Goal: Task Accomplishment & Management: Use online tool/utility

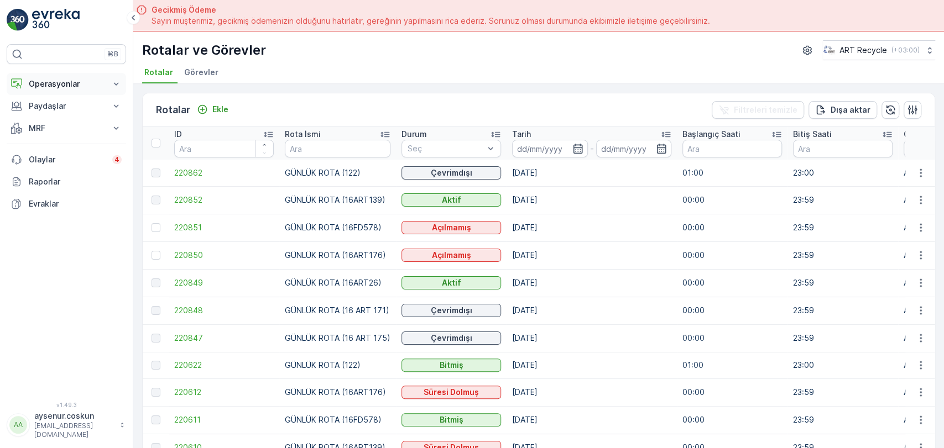
click at [80, 90] on button "Operasyonlar" at bounding box center [66, 84] width 119 height 22
click at [71, 133] on p "Rotalar & Görevler" at bounding box center [62, 133] width 69 height 11
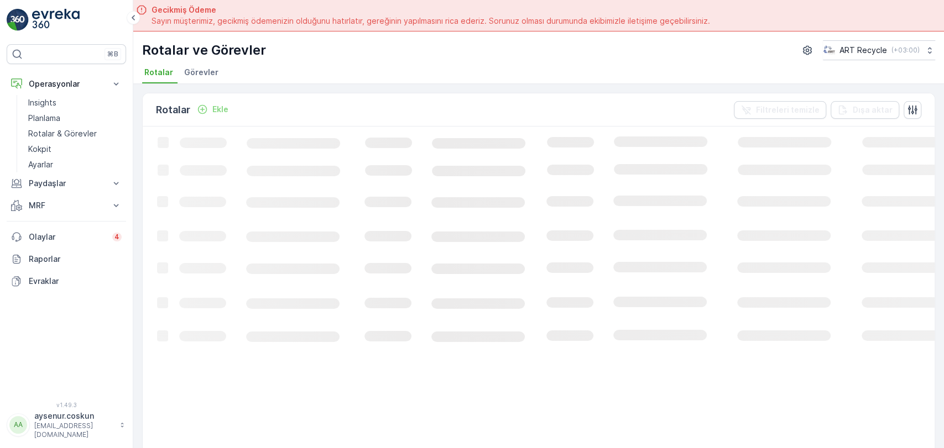
click at [203, 76] on span "Görevler" at bounding box center [201, 72] width 34 height 11
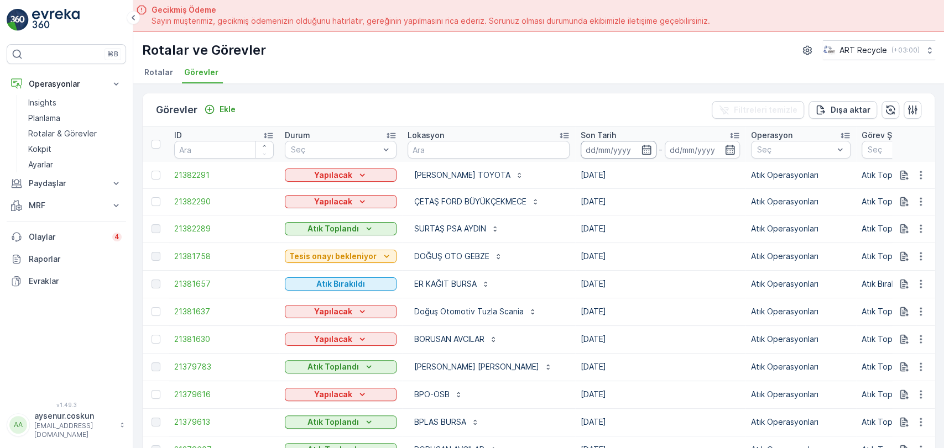
click at [613, 150] on input at bounding box center [618, 150] width 76 height 18
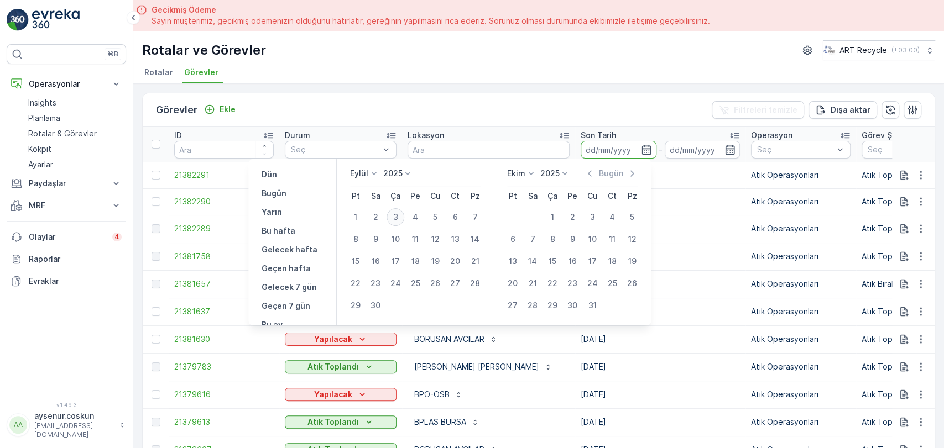
click at [399, 222] on div "3" at bounding box center [395, 217] width 18 height 18
type input "[DATE]"
click at [399, 222] on div "3" at bounding box center [395, 217] width 18 height 18
type input "[DATE]"
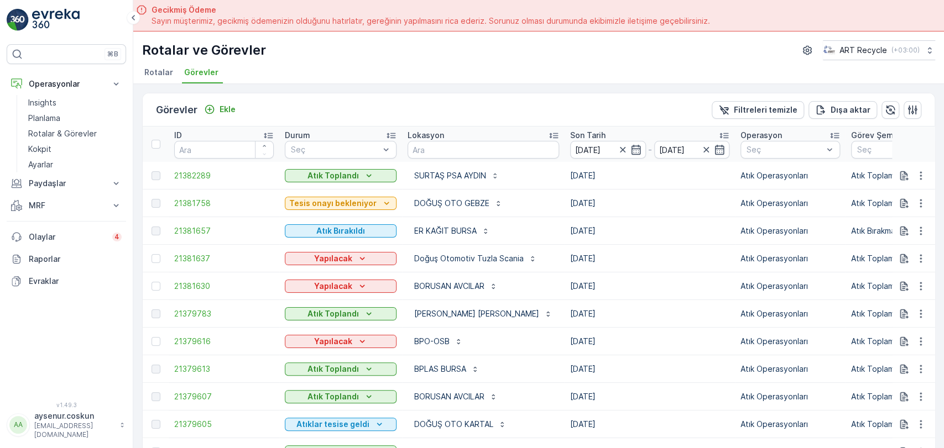
click at [846, 120] on div "Görevler Ekle Filtreleri temizle [PERSON_NAME]" at bounding box center [539, 109] width 792 height 33
click at [846, 117] on button "Dışa aktar" at bounding box center [842, 110] width 69 height 18
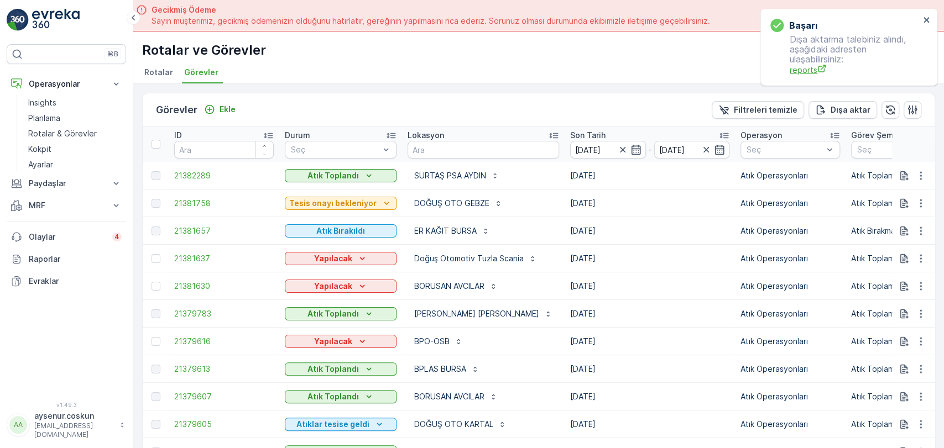
click at [798, 64] on span "reports" at bounding box center [854, 70] width 130 height 12
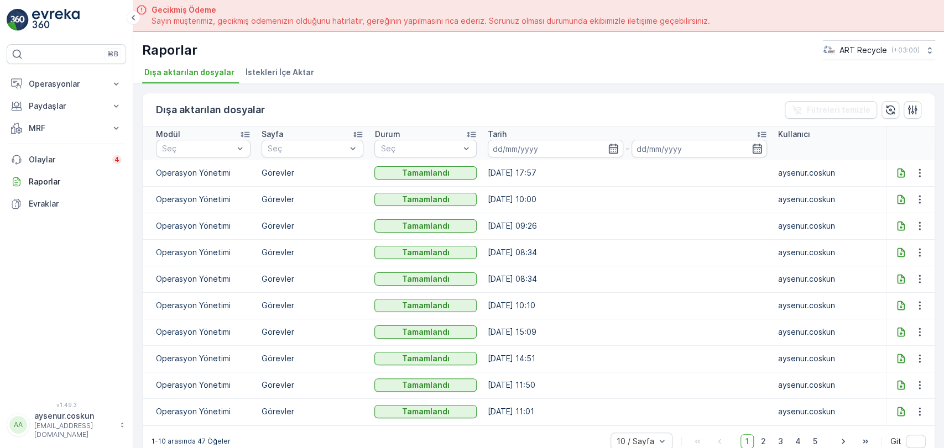
click at [897, 170] on icon at bounding box center [900, 173] width 11 height 11
click at [71, 86] on p "Operasyonlar" at bounding box center [66, 84] width 75 height 11
click at [67, 107] on link "Insights" at bounding box center [75, 102] width 102 height 15
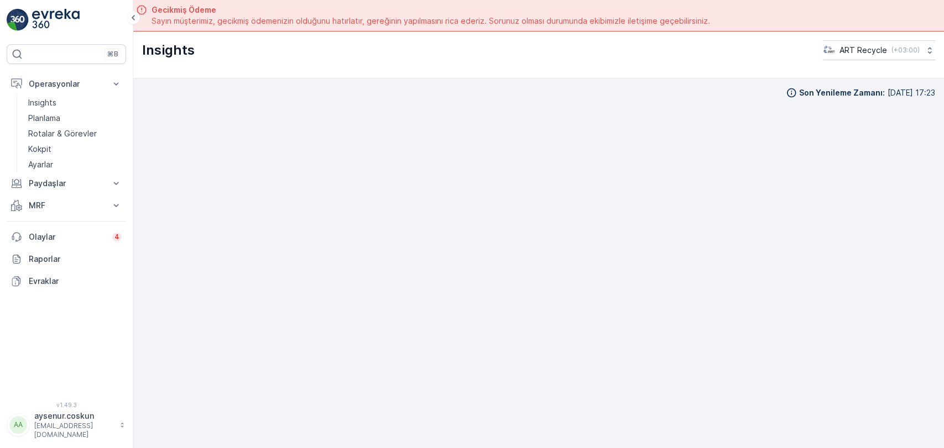
scroll to position [31, 0]
